Goal: Task Accomplishment & Management: Complete application form

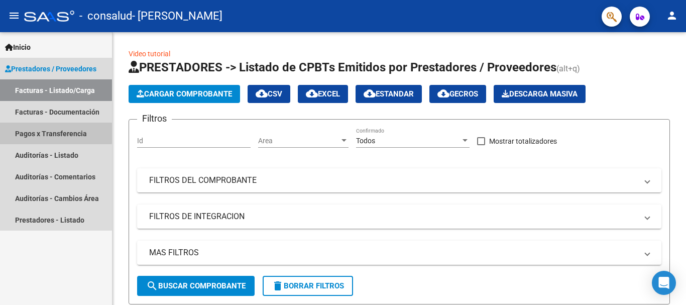
click at [42, 132] on link "Pagos x Transferencia" at bounding box center [56, 134] width 112 height 22
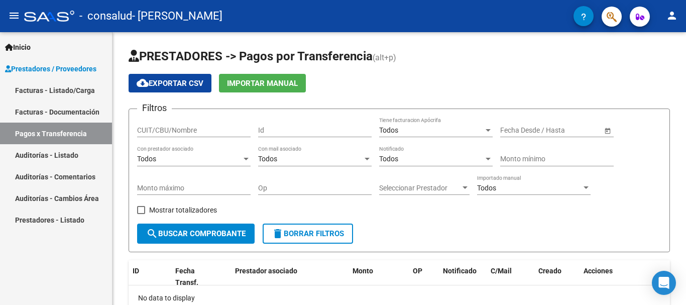
click at [47, 94] on link "Facturas - Listado/Carga" at bounding box center [56, 90] width 112 height 22
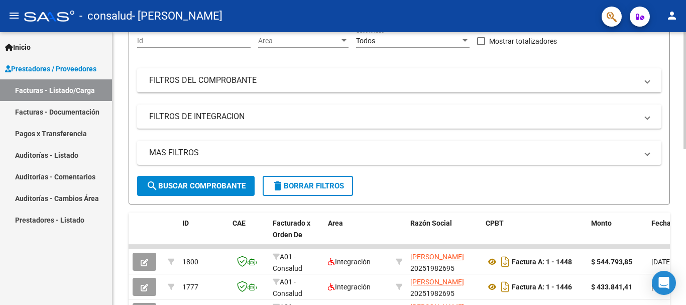
scroll to position [364, 0]
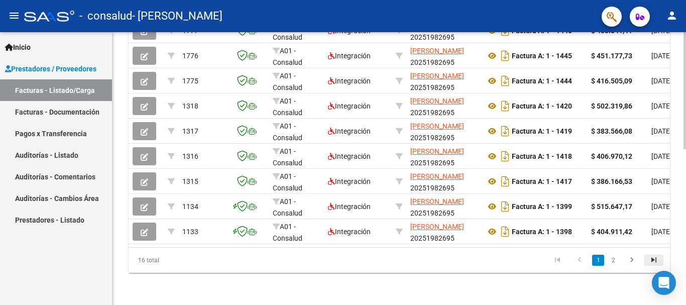
click at [645, 264] on link "go to last page" at bounding box center [653, 260] width 19 height 11
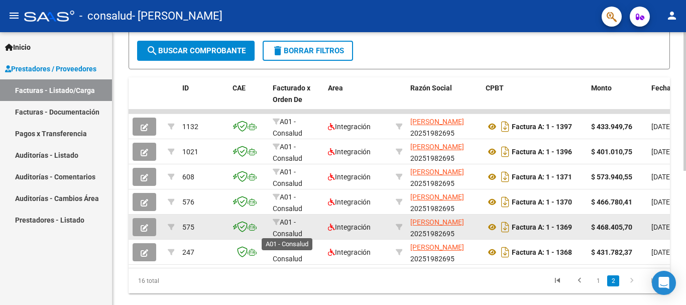
scroll to position [213, 0]
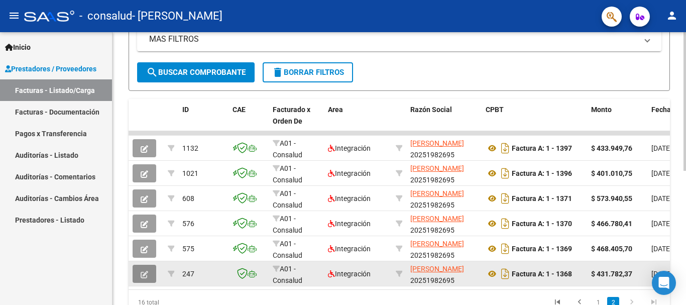
click at [134, 279] on button "button" at bounding box center [145, 274] width 24 height 18
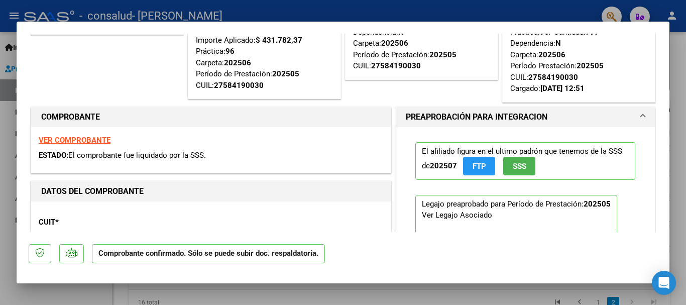
scroll to position [100, 0]
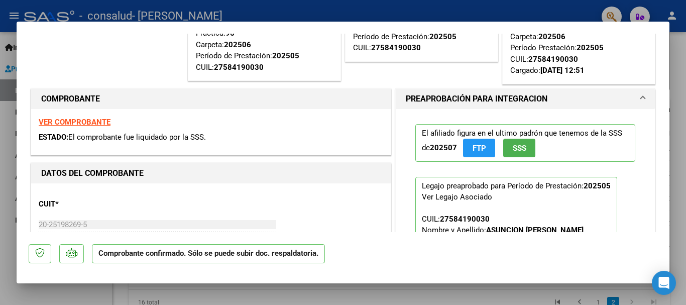
click at [79, 122] on strong "VER COMPROBANTE" at bounding box center [75, 122] width 72 height 9
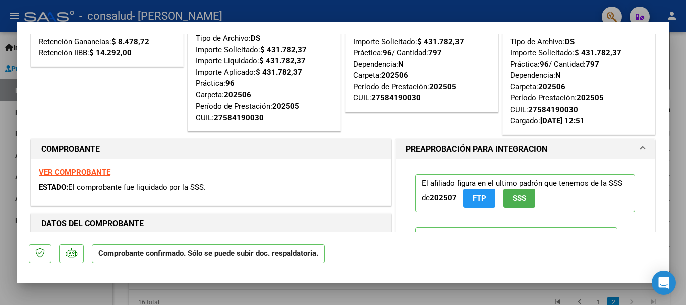
scroll to position [0, 0]
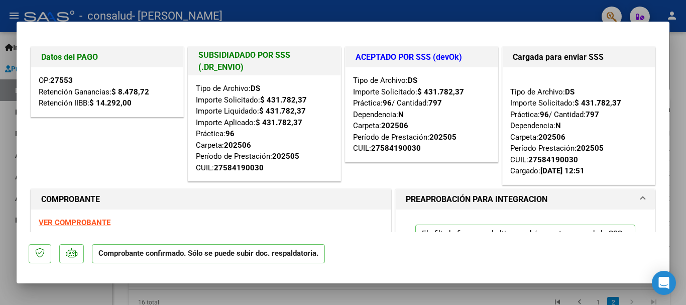
click at [61, 80] on strong "27553" at bounding box center [61, 80] width 23 height 9
copy strong "27553"
click at [541, 15] on div at bounding box center [343, 152] width 686 height 305
type input "$ 0,00"
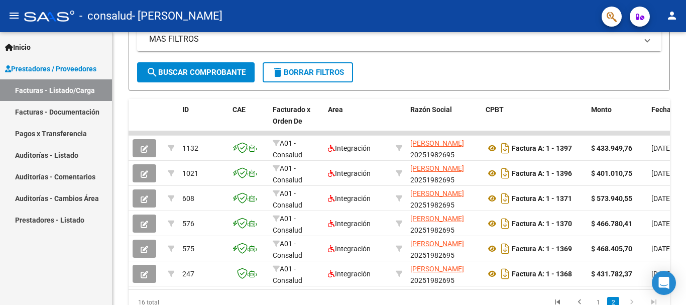
click at [43, 135] on link "Pagos x Transferencia" at bounding box center [56, 134] width 112 height 22
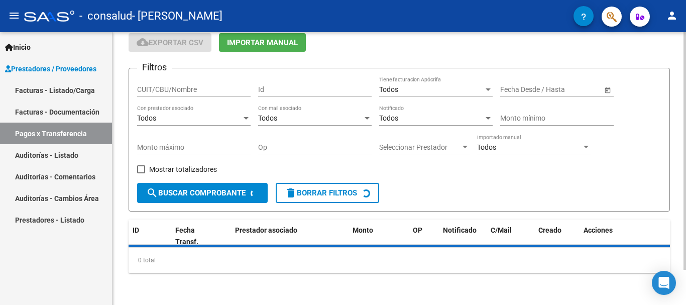
scroll to position [63, 0]
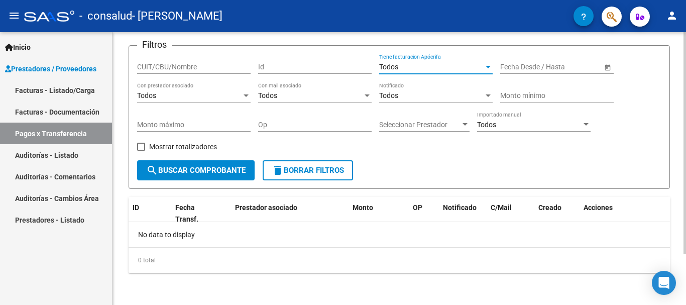
click at [426, 64] on div "Todos" at bounding box center [431, 67] width 104 height 9
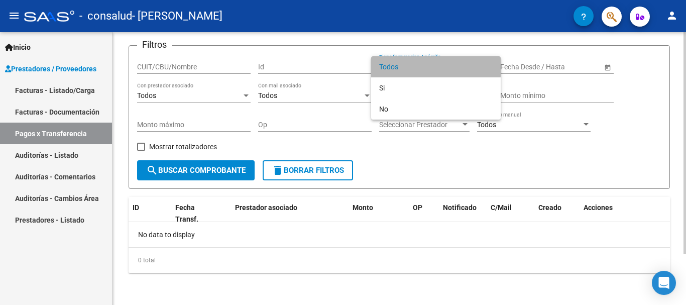
click at [426, 64] on span "Todos" at bounding box center [436, 66] width 114 height 21
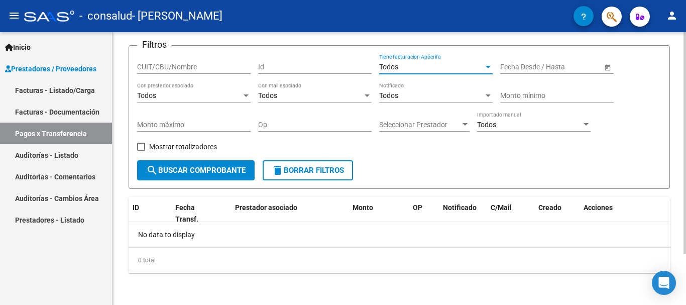
click at [182, 175] on span "search Buscar Comprobante" at bounding box center [195, 170] width 99 height 9
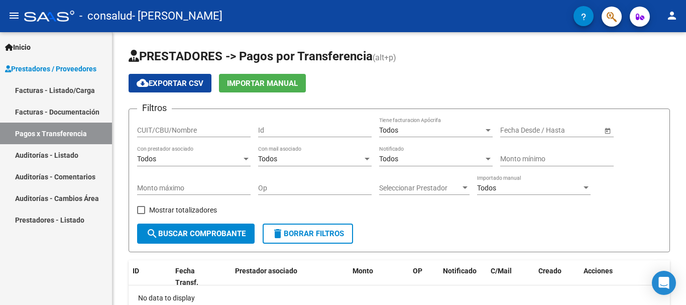
click at [51, 89] on link "Facturas - Listado/Carga" at bounding box center [56, 90] width 112 height 22
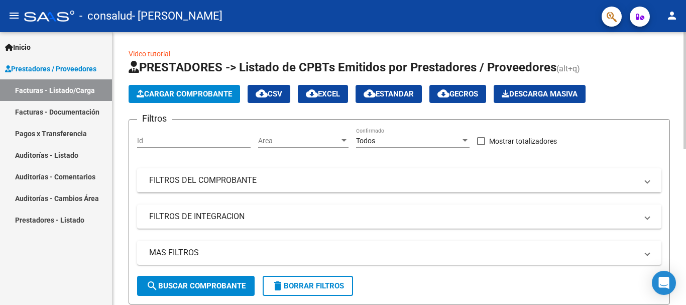
click at [326, 90] on span "cloud_download EXCEL" at bounding box center [323, 93] width 34 height 9
click at [465, 94] on span "cloud_download Gecros" at bounding box center [457, 93] width 41 height 9
click at [530, 93] on span "Descarga Masiva" at bounding box center [540, 93] width 76 height 9
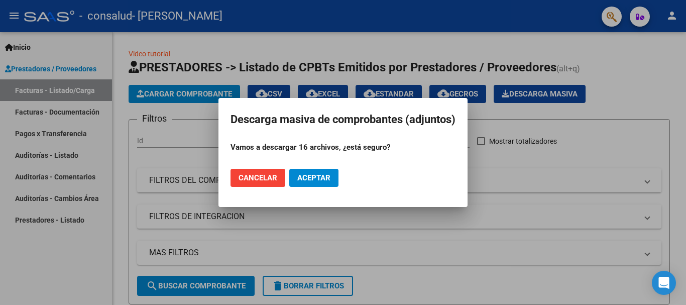
click at [245, 173] on span "Cancelar" at bounding box center [258, 177] width 39 height 9
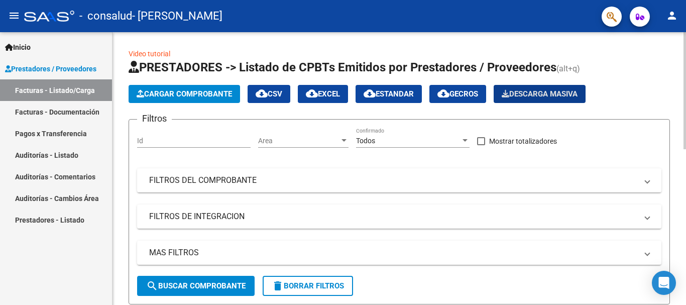
click at [383, 94] on span "cloud_download Estandar" at bounding box center [389, 93] width 50 height 9
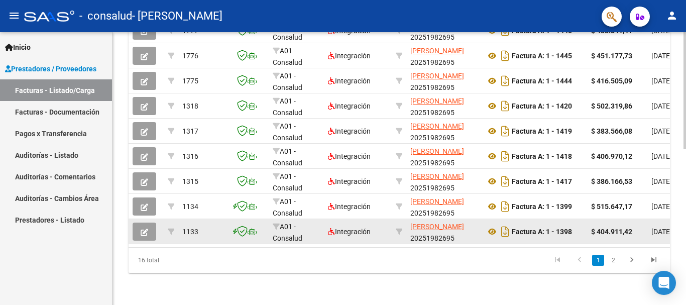
scroll to position [364, 0]
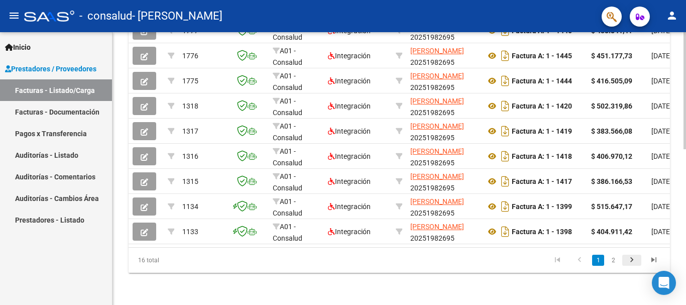
click at [625, 257] on link "go to next page" at bounding box center [631, 260] width 19 height 11
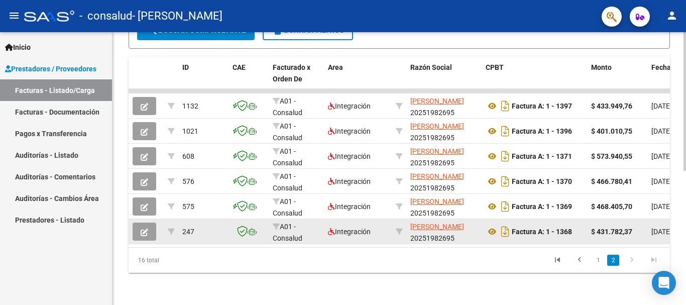
scroll to position [264, 0]
click at [140, 226] on button "button" at bounding box center [145, 231] width 24 height 18
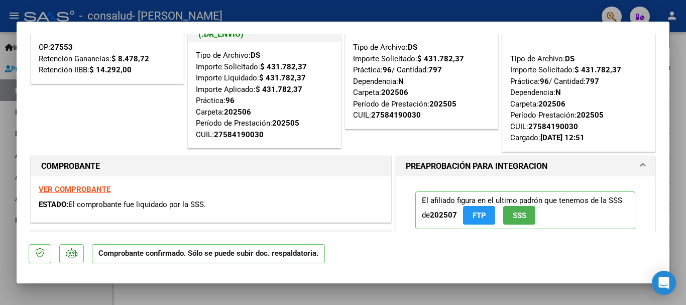
scroll to position [0, 0]
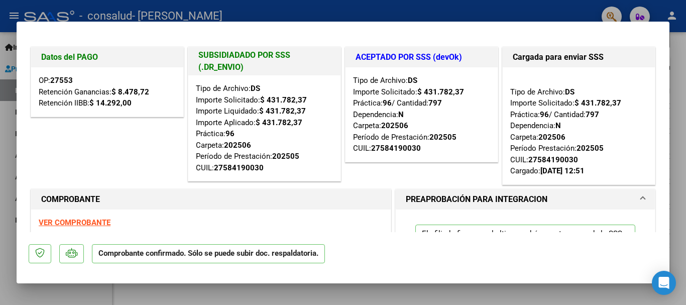
drag, startPoint x: 47, startPoint y: 62, endPoint x: 118, endPoint y: 83, distance: 73.3
click at [118, 83] on div "Datos del PAGO OP: 27553 Retención Ganancias: $ 8.478,72 Retención IIBB: $ 14.2…" at bounding box center [107, 82] width 153 height 70
click at [50, 102] on span "Retención IIBB: $ 14.292,00" at bounding box center [85, 102] width 93 height 9
drag, startPoint x: 36, startPoint y: 83, endPoint x: 140, endPoint y: 82, distance: 104.0
click at [140, 82] on div "OP: 27553 Retención Ganancias: $ 8.478,72 Retención IIBB: $ 14.292,00" at bounding box center [107, 91] width 152 height 49
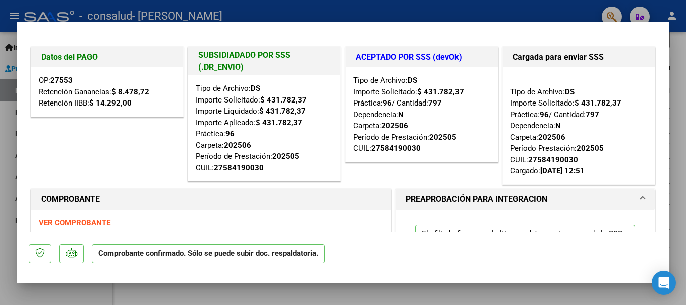
click at [99, 113] on div "OP: 27553 Retención Ganancias: $ 8.478,72 Retención IIBB: $ 14.292,00" at bounding box center [107, 91] width 152 height 49
click at [505, 19] on div at bounding box center [343, 152] width 686 height 305
type input "$ 0,00"
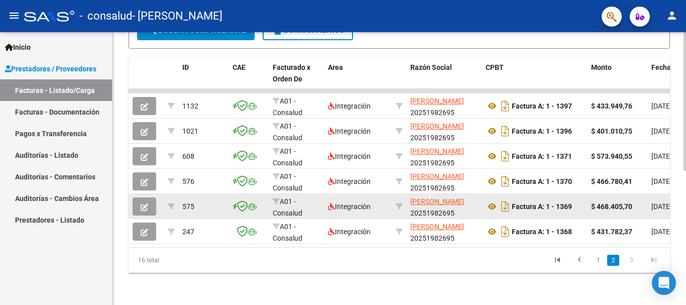
click at [141, 203] on icon "button" at bounding box center [145, 207] width 8 height 8
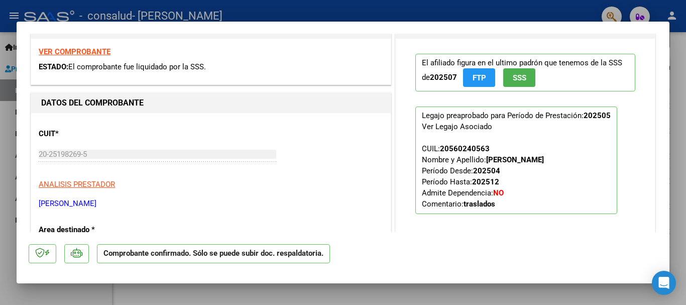
scroll to position [251, 0]
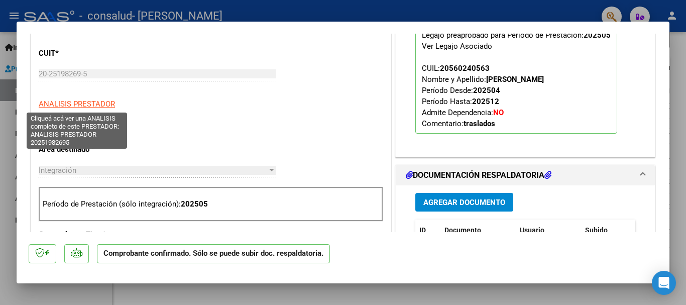
click at [72, 106] on span "ANALISIS PRESTADOR" at bounding box center [77, 103] width 76 height 9
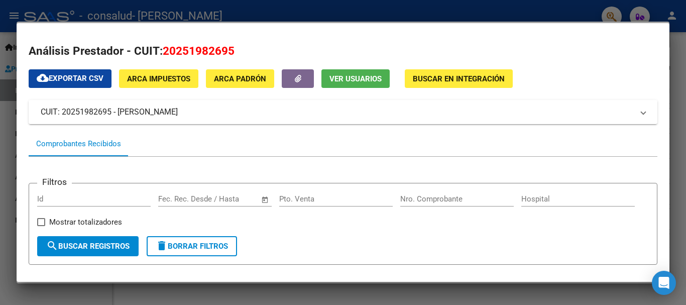
scroll to position [0, 0]
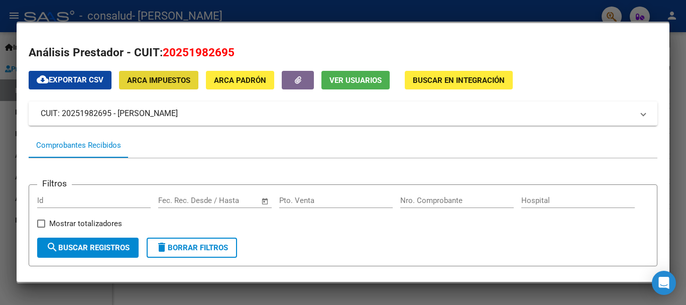
click at [166, 86] on button "ARCA Impuestos" at bounding box center [158, 80] width 79 height 19
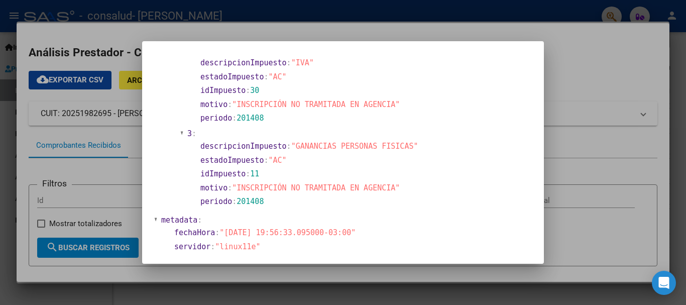
scroll to position [848, 0]
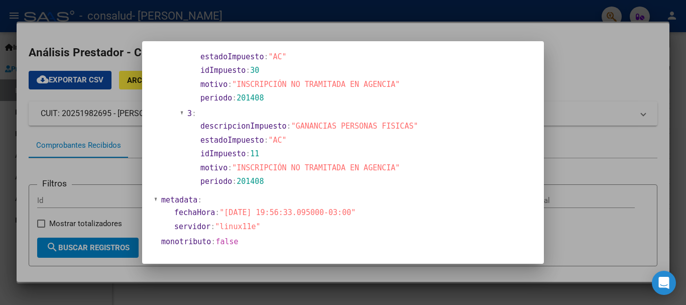
click at [564, 168] on div at bounding box center [343, 152] width 686 height 305
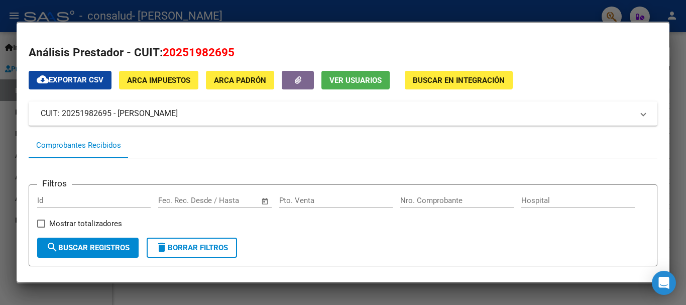
click at [244, 75] on span "ARCA Padrón" at bounding box center [240, 79] width 52 height 9
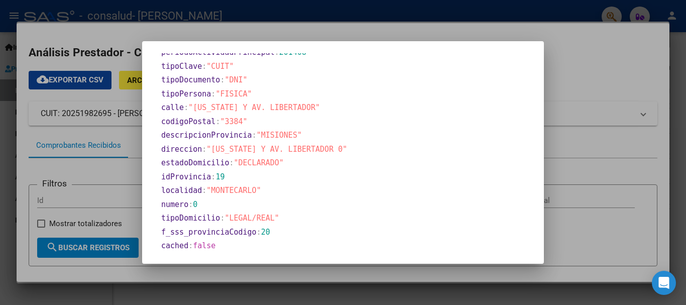
scroll to position [569, 0]
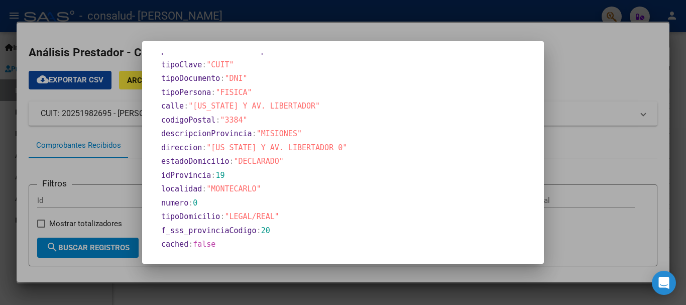
click at [573, 145] on div at bounding box center [343, 152] width 686 height 305
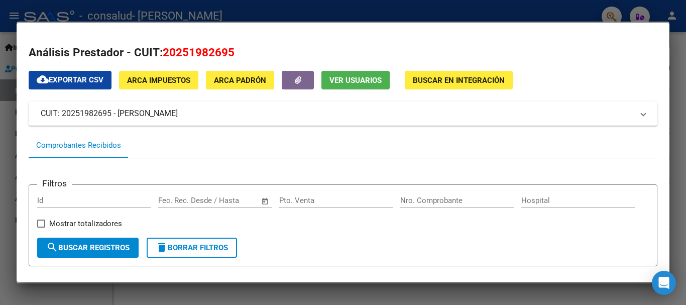
click at [247, 80] on span "ARCA Padrón" at bounding box center [240, 80] width 52 height 9
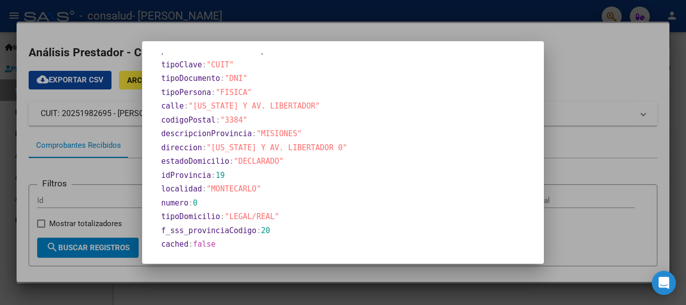
click at [562, 78] on div at bounding box center [343, 152] width 686 height 305
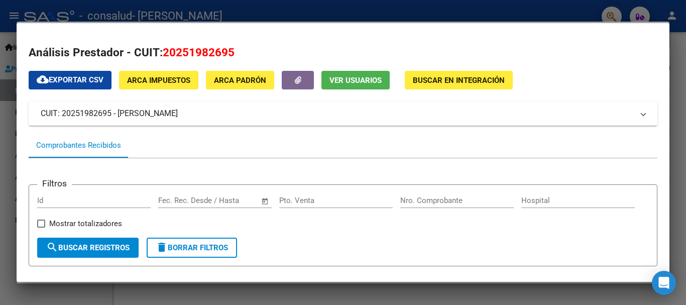
click at [346, 83] on span "Ver Usuarios" at bounding box center [355, 80] width 52 height 9
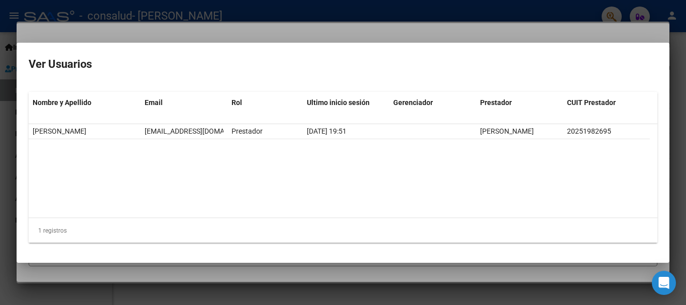
click at [351, 37] on div at bounding box center [343, 152] width 686 height 305
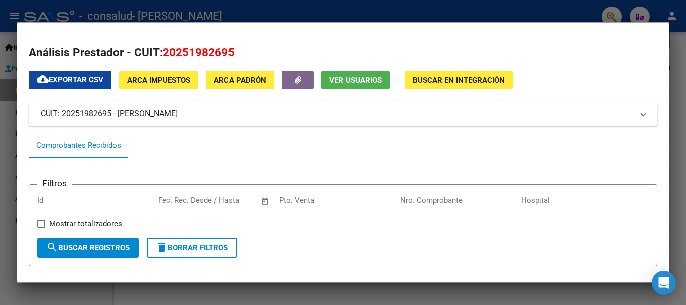
click at [438, 80] on span "Buscar en Integración" at bounding box center [459, 80] width 92 height 9
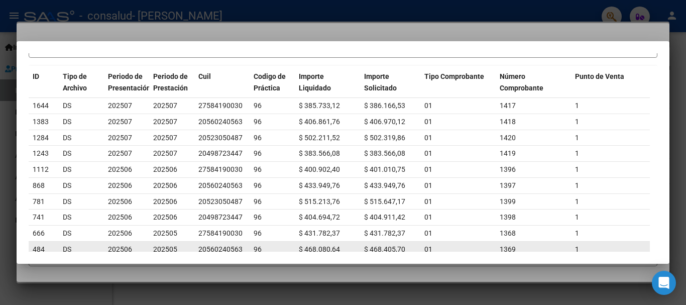
scroll to position [50, 0]
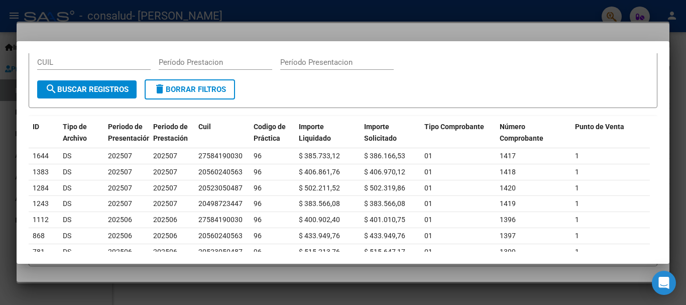
click at [272, 30] on div at bounding box center [343, 152] width 686 height 305
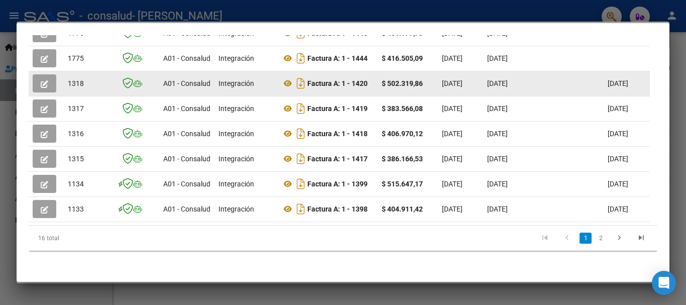
scroll to position [0, 0]
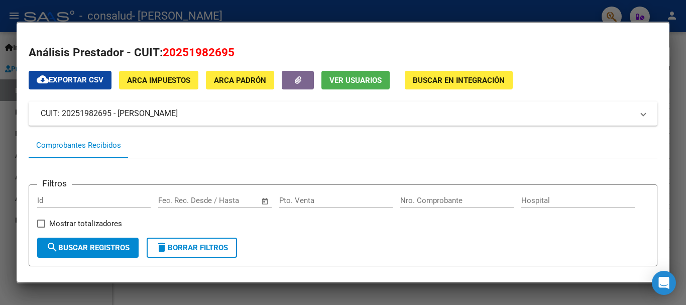
click at [324, 5] on div at bounding box center [343, 152] width 686 height 305
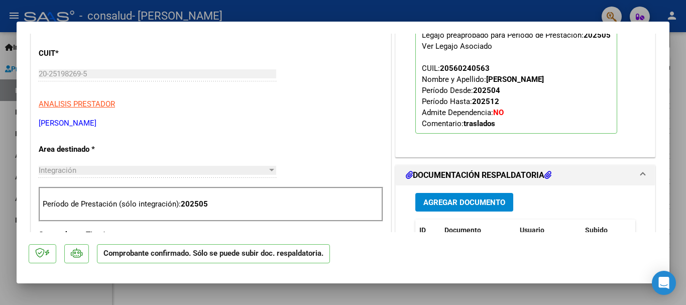
click at [399, 13] on div at bounding box center [343, 152] width 686 height 305
type input "$ 0,00"
